Goal: Task Accomplishment & Management: Manage account settings

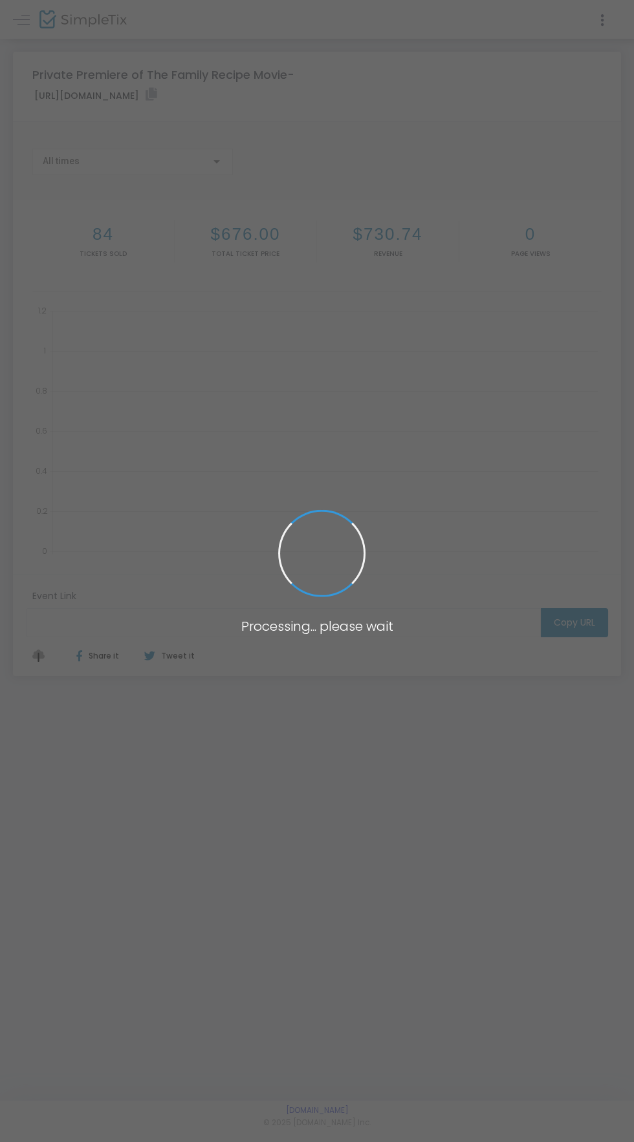
type input "[URL][DOMAIN_NAME]"
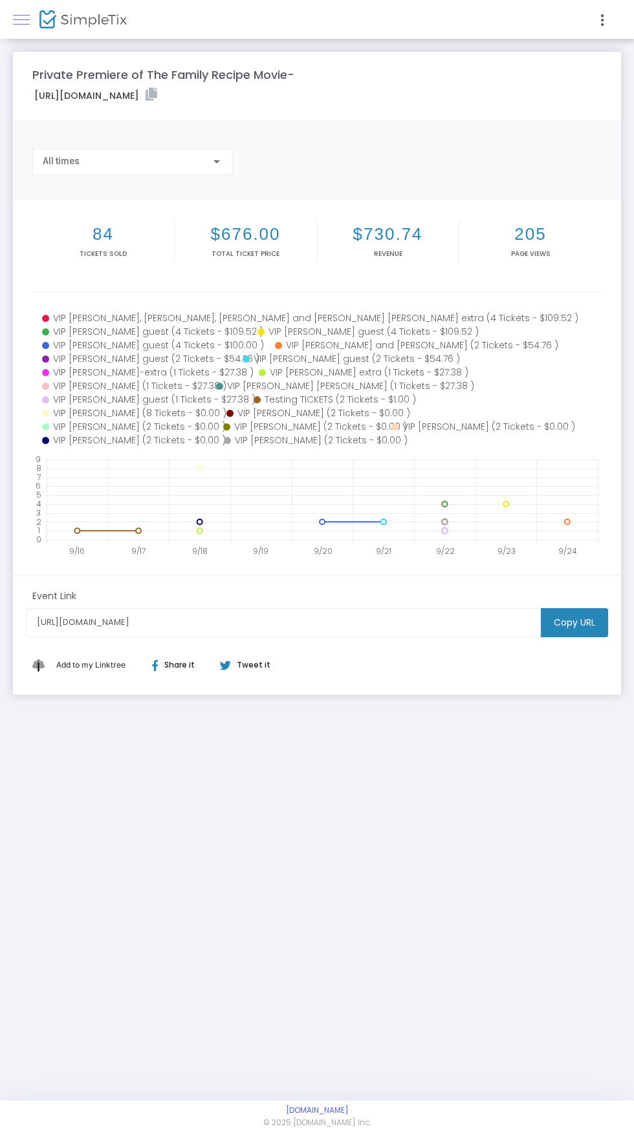
click at [25, 19] on span at bounding box center [21, 19] width 17 height 1
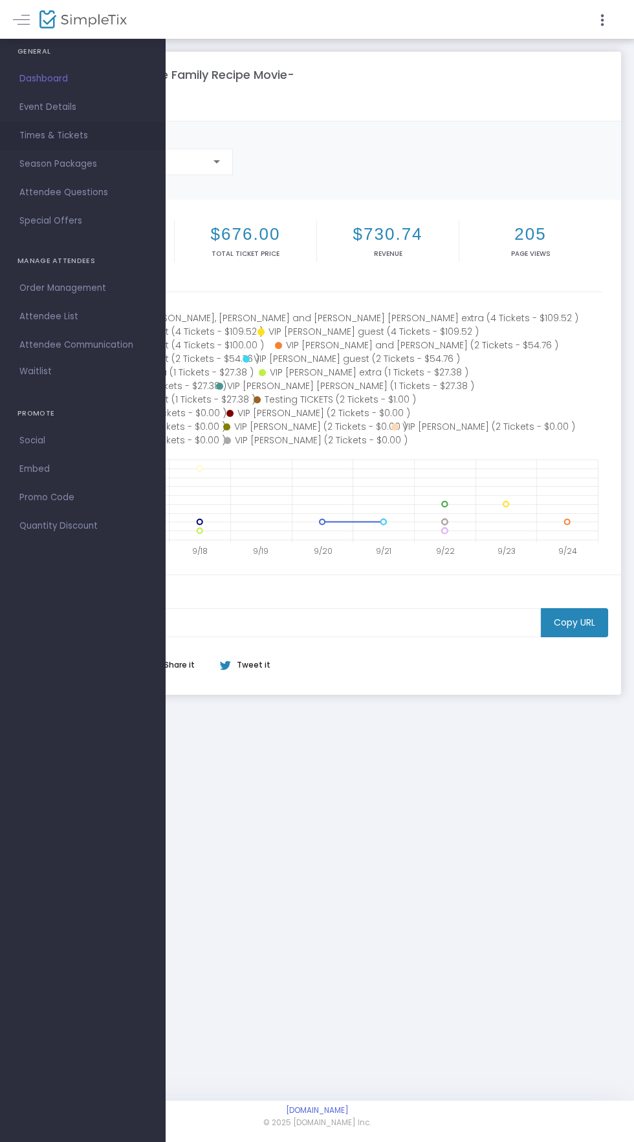
click at [41, 136] on span "Times & Tickets" at bounding box center [82, 135] width 126 height 17
